Goal: Task Accomplishment & Management: Complete application form

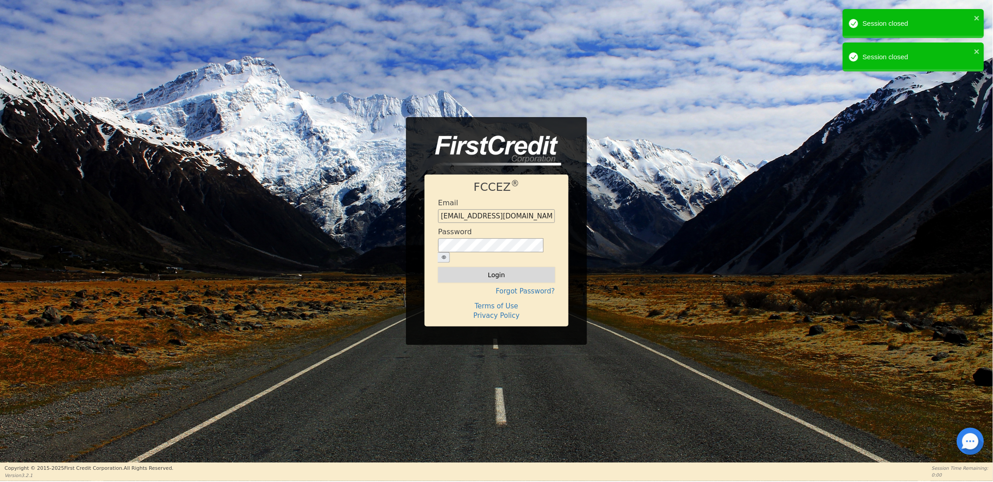
click at [470, 267] on button "Login" at bounding box center [496, 274] width 117 height 15
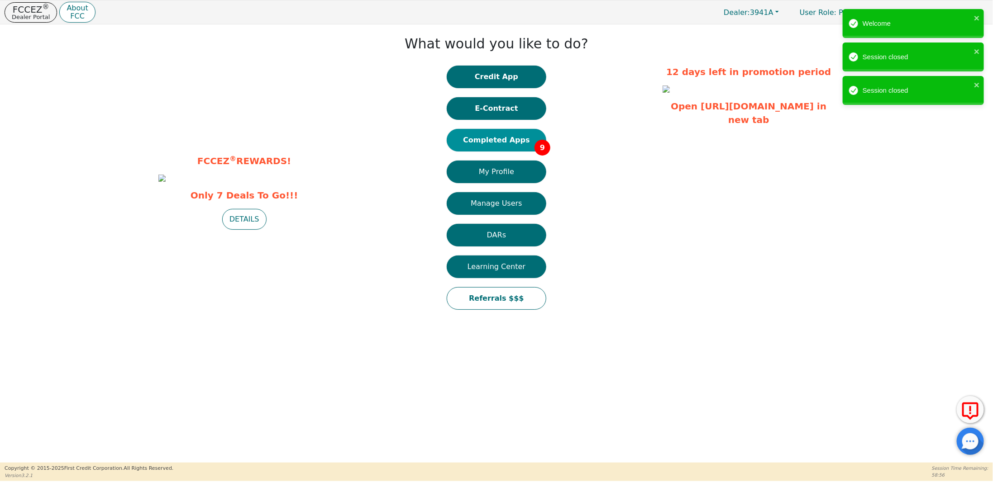
click at [489, 139] on button "Completed Apps 9" at bounding box center [497, 140] width 100 height 23
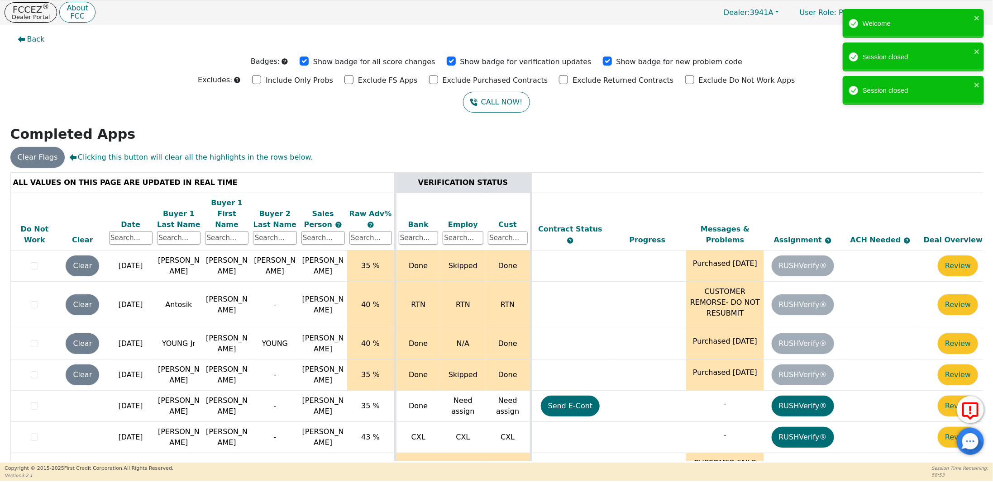
click at [128, 219] on div "Date" at bounding box center [130, 224] width 43 height 11
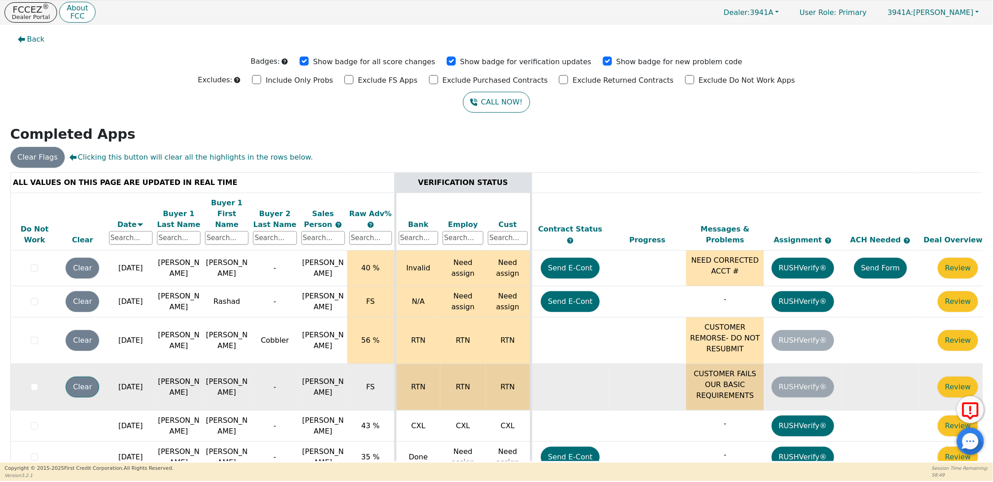
click at [83, 377] on button "Clear" at bounding box center [82, 387] width 33 height 21
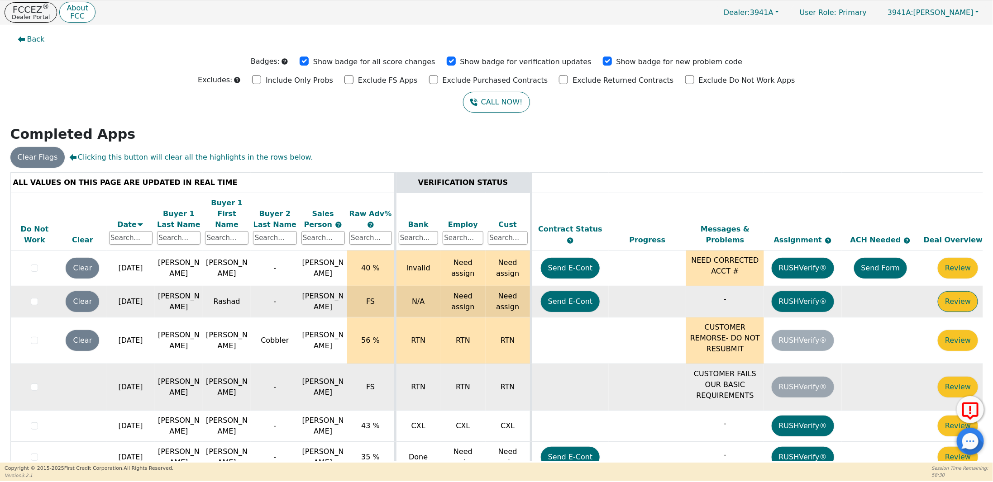
click at [955, 291] on button "Review" at bounding box center [957, 301] width 40 height 21
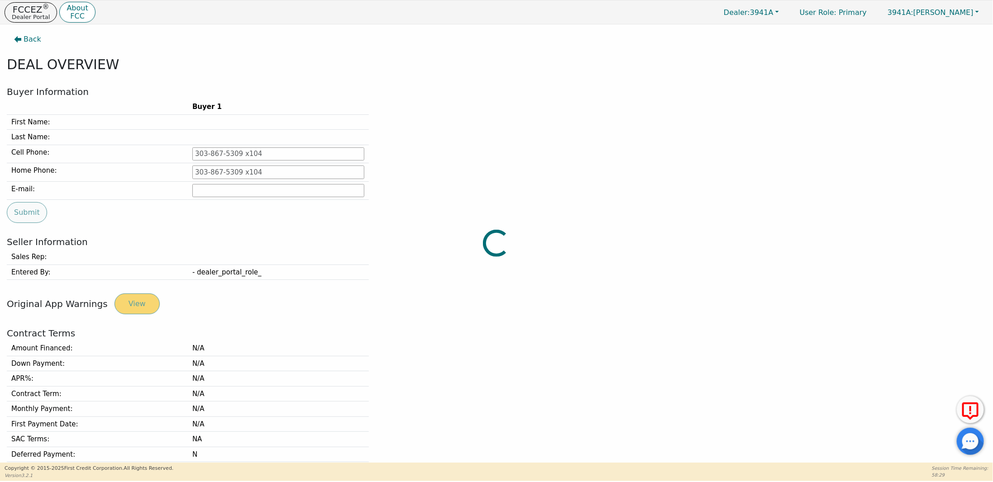
type input "[PHONE_NUMBER]"
type input "[EMAIL_ADDRESS][DOMAIN_NAME]"
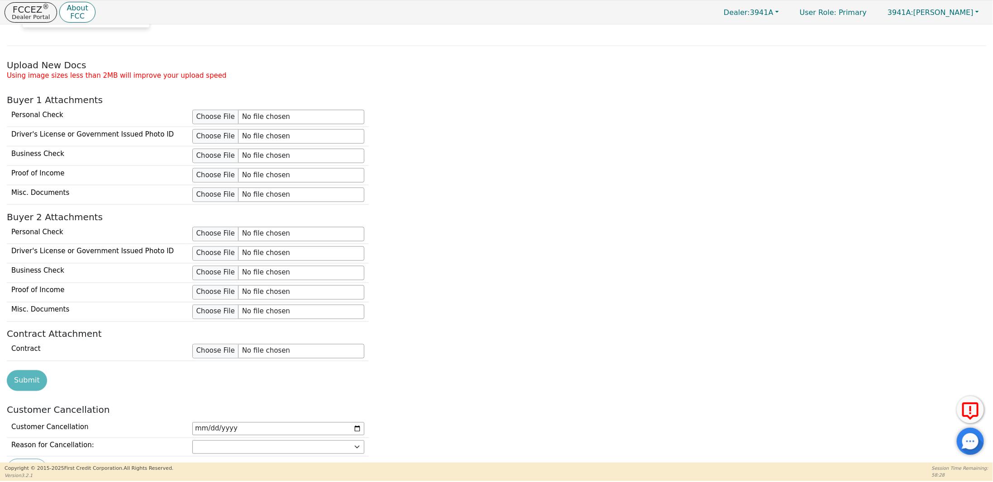
scroll to position [818, 0]
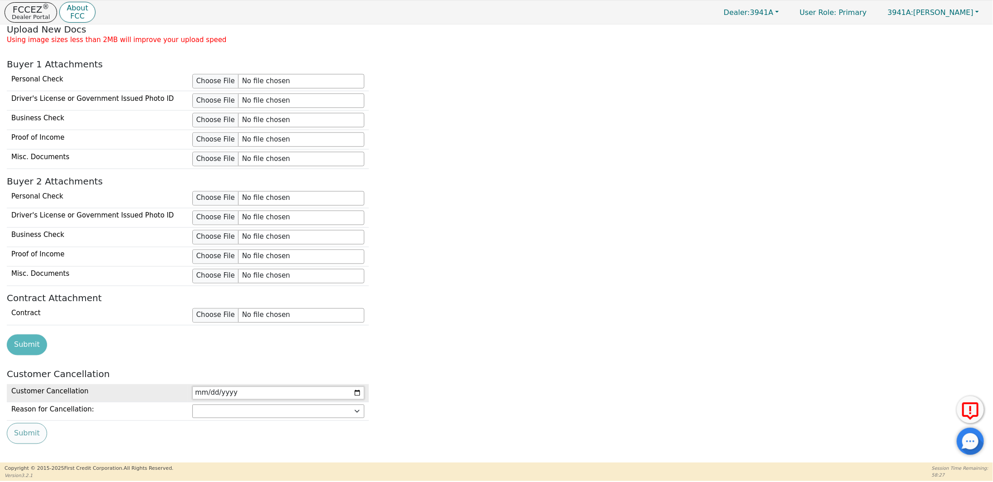
click at [249, 387] on input "date" at bounding box center [278, 394] width 172 height 14
click at [356, 387] on input "date" at bounding box center [278, 394] width 172 height 14
type input "[DATE]"
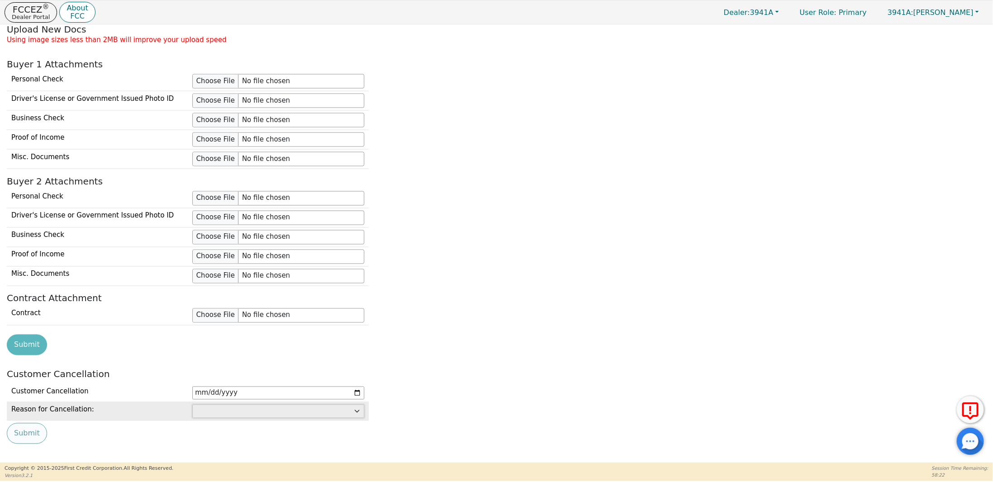
click at [235, 405] on select "Customer: cannot afford Customer: dissatisfied with product Customer: unavailab…" at bounding box center [278, 412] width 172 height 14
select select "Dealer: unresolved transaction issues"
click at [24, 424] on button "Submit" at bounding box center [27, 433] width 40 height 21
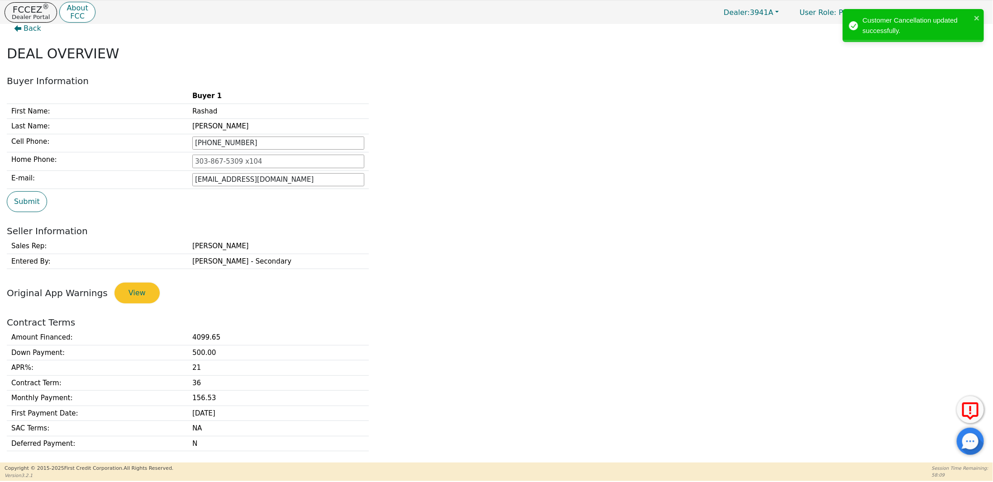
scroll to position [0, 0]
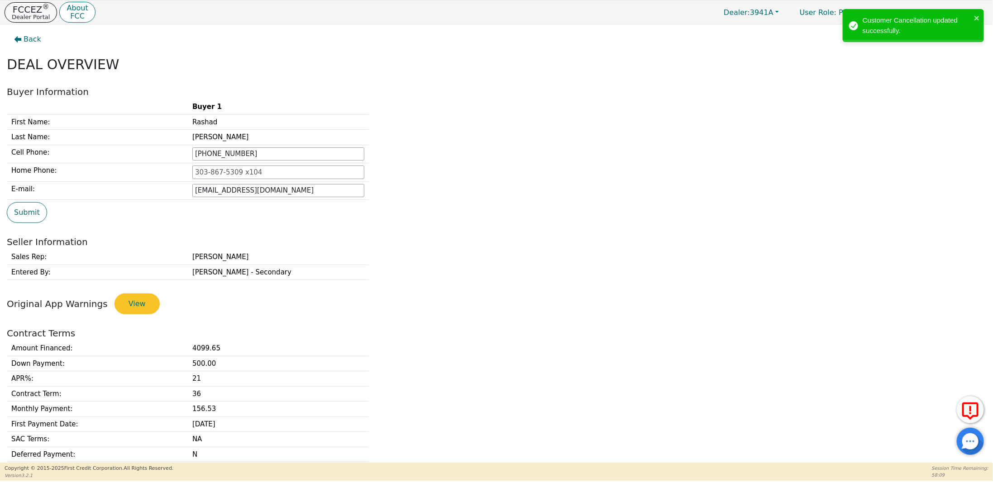
click at [34, 8] on p "FCCEZ ®" at bounding box center [31, 9] width 38 height 9
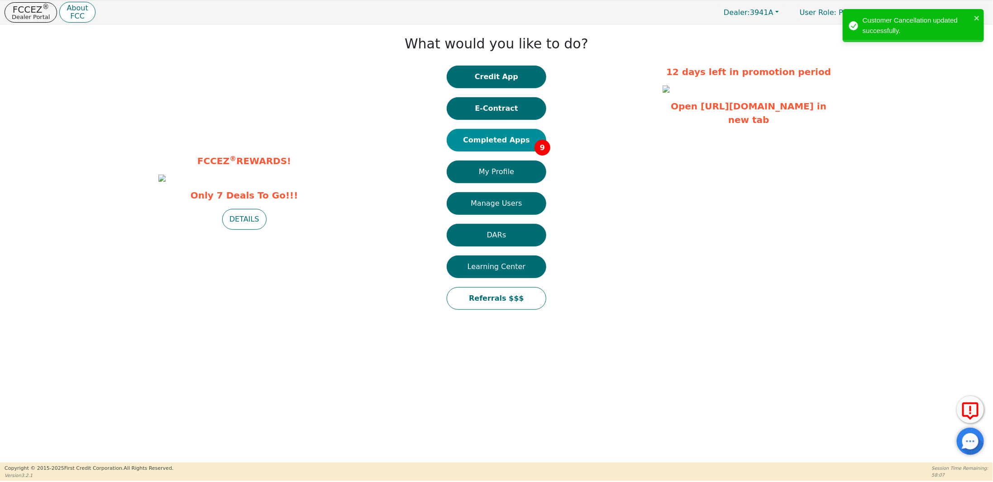
click at [507, 139] on button "Completed Apps 9" at bounding box center [497, 140] width 100 height 23
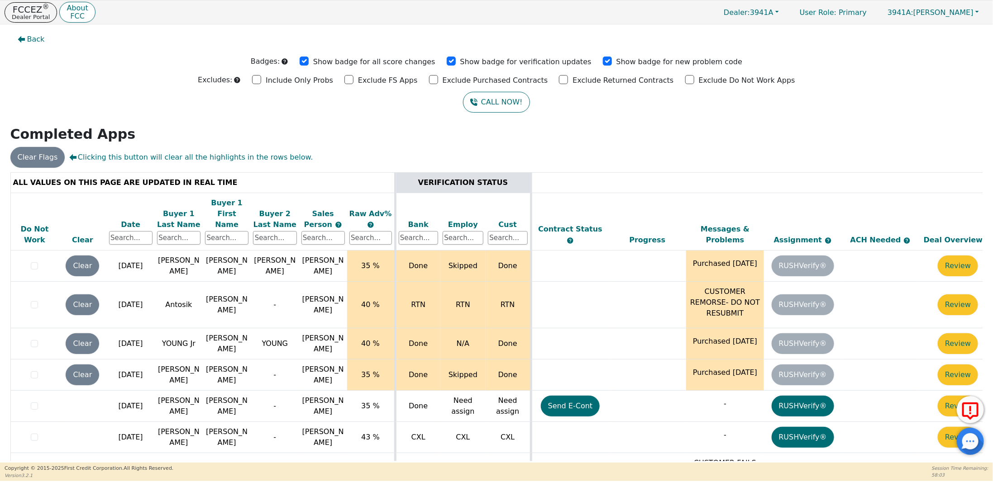
click at [128, 219] on div "Date" at bounding box center [130, 224] width 43 height 11
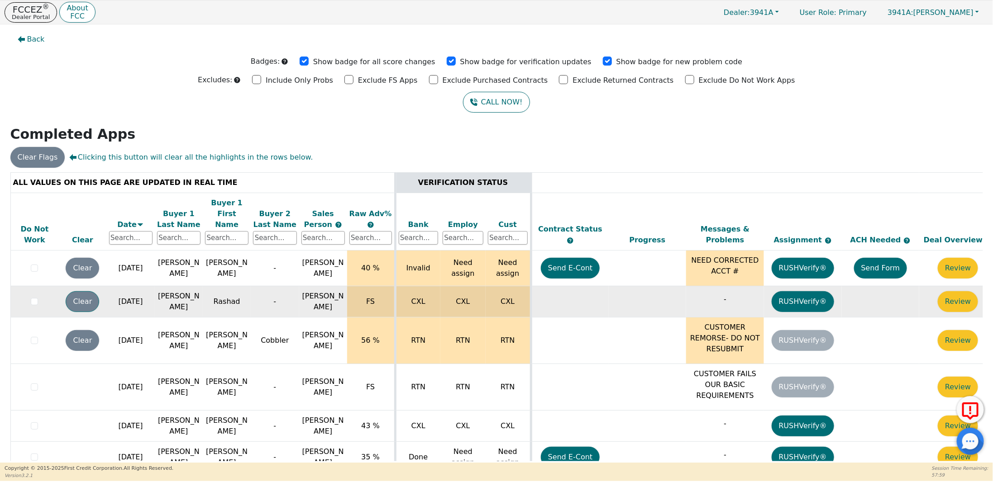
click at [84, 291] on button "Clear" at bounding box center [82, 301] width 33 height 21
